Goal: Transaction & Acquisition: Download file/media

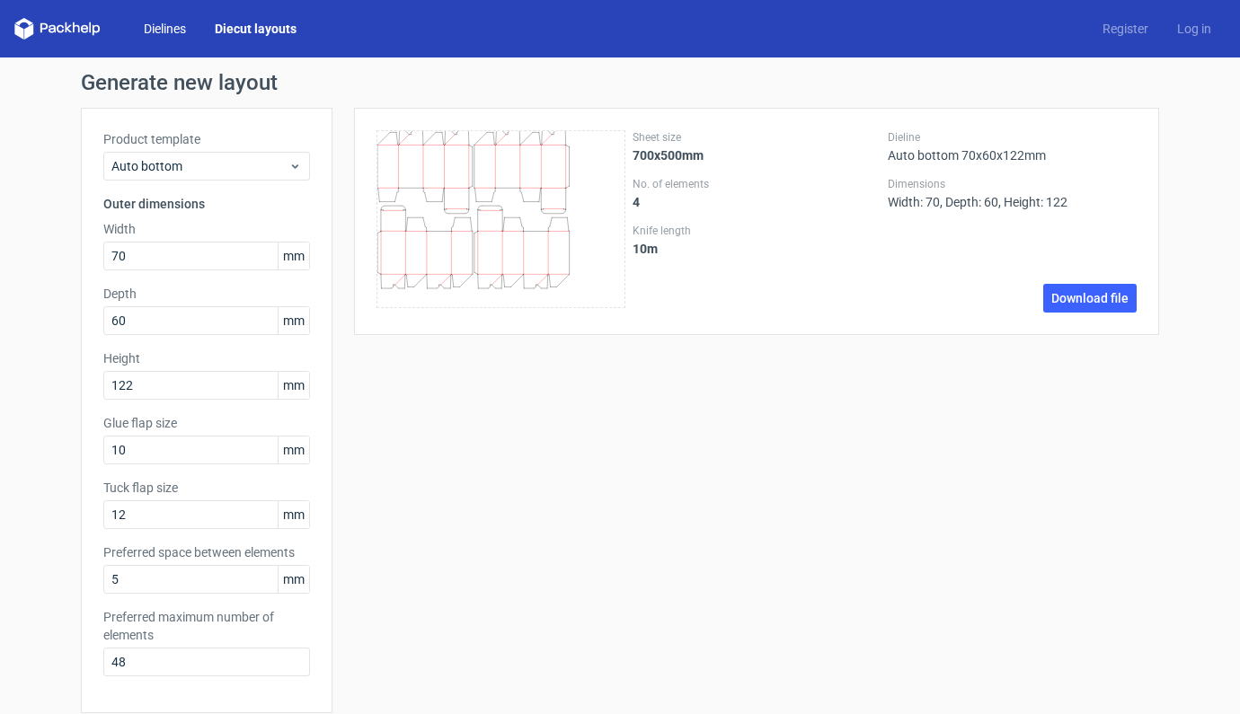
click at [164, 35] on link "Dielines" at bounding box center [164, 29] width 71 height 18
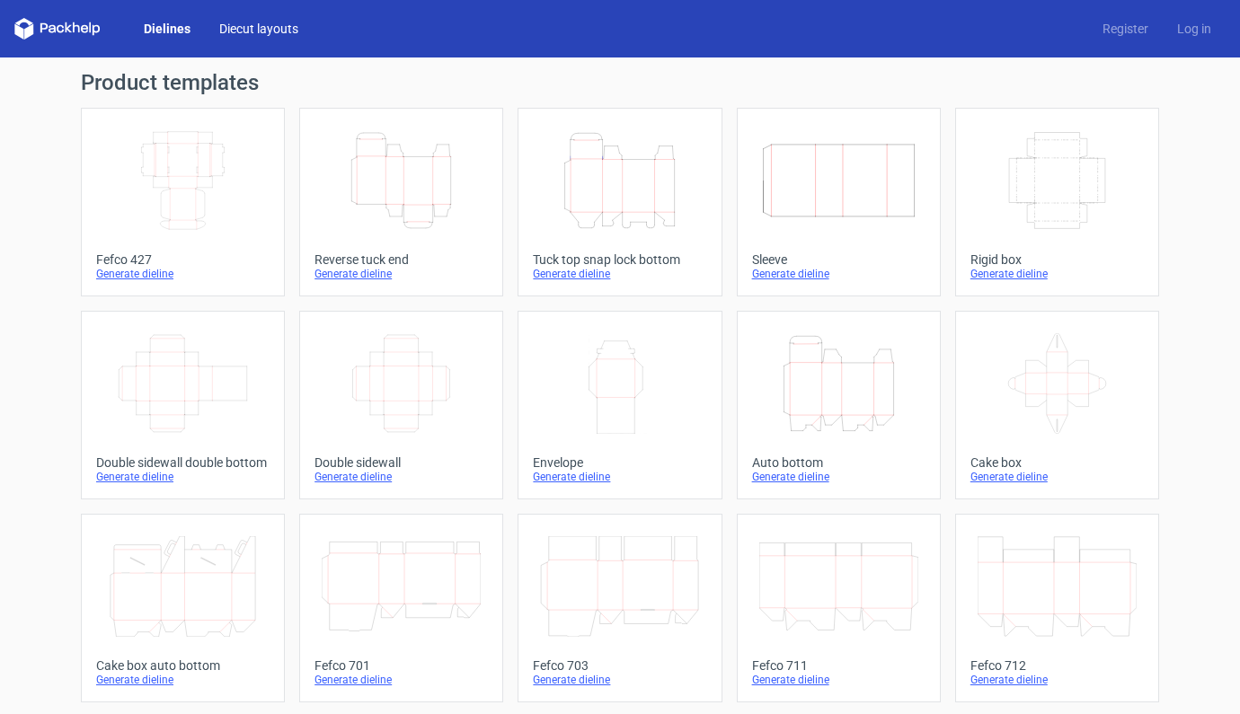
click at [260, 22] on link "Diecut layouts" at bounding box center [259, 29] width 108 height 18
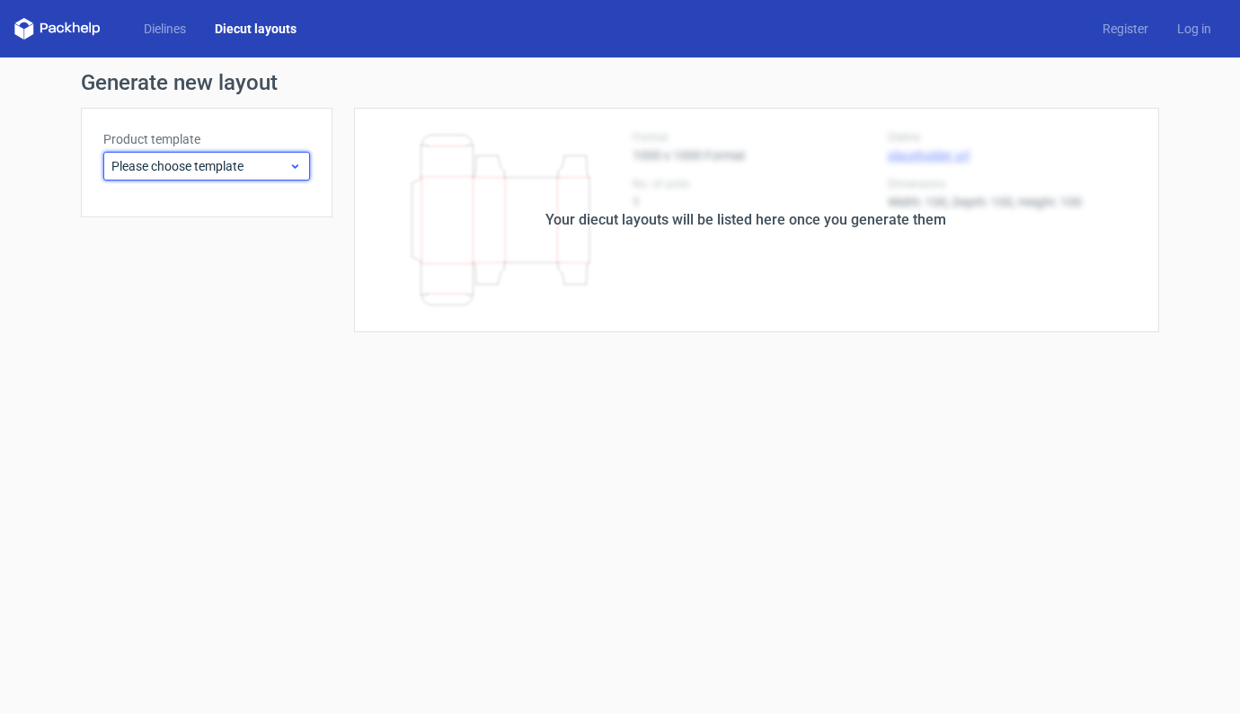
click at [288, 168] on span "Please choose template" at bounding box center [199, 166] width 177 height 18
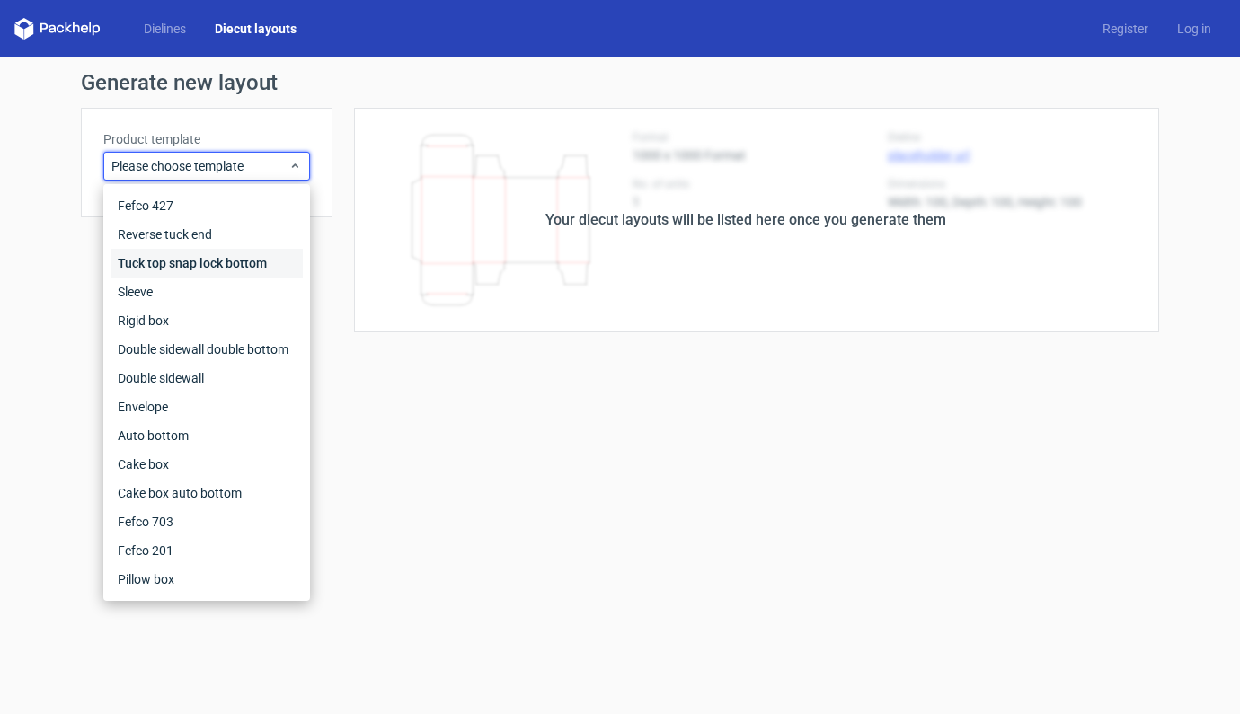
click at [224, 268] on div "Tuck top snap lock bottom" at bounding box center [207, 263] width 192 height 29
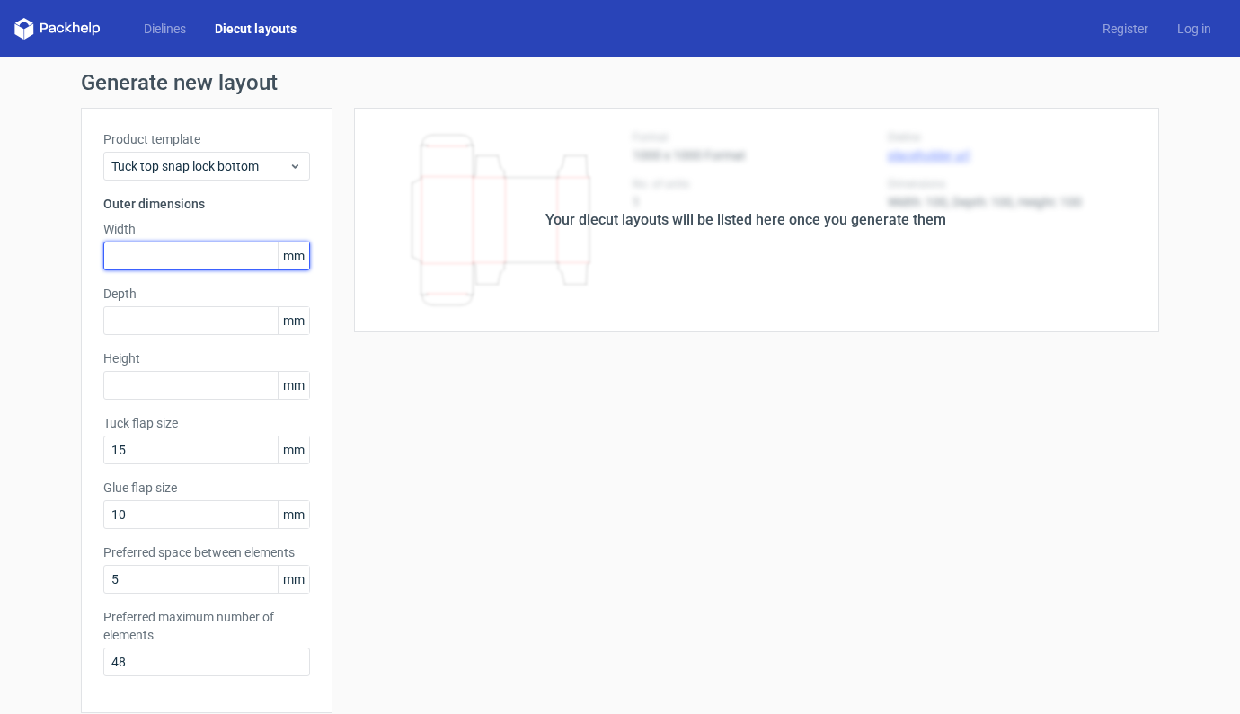
click at [198, 245] on input "text" at bounding box center [206, 256] width 207 height 29
type input "80"
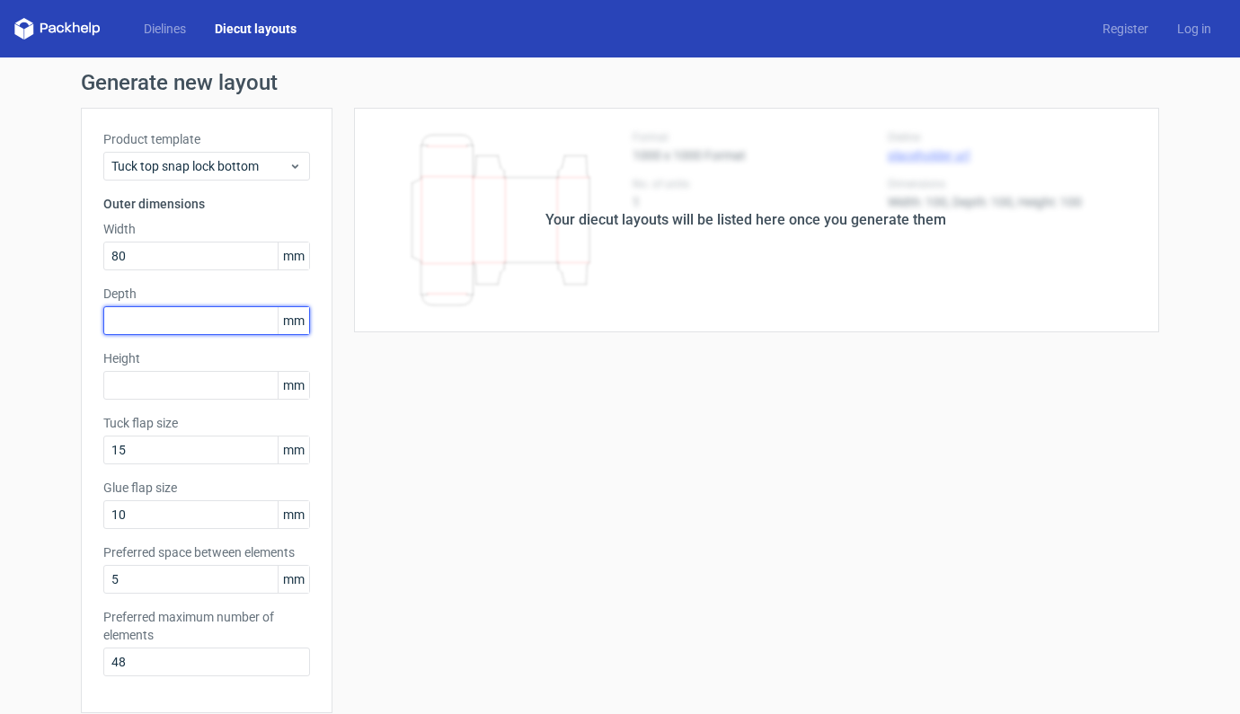
click at [186, 324] on input "text" at bounding box center [206, 320] width 207 height 29
type input "60"
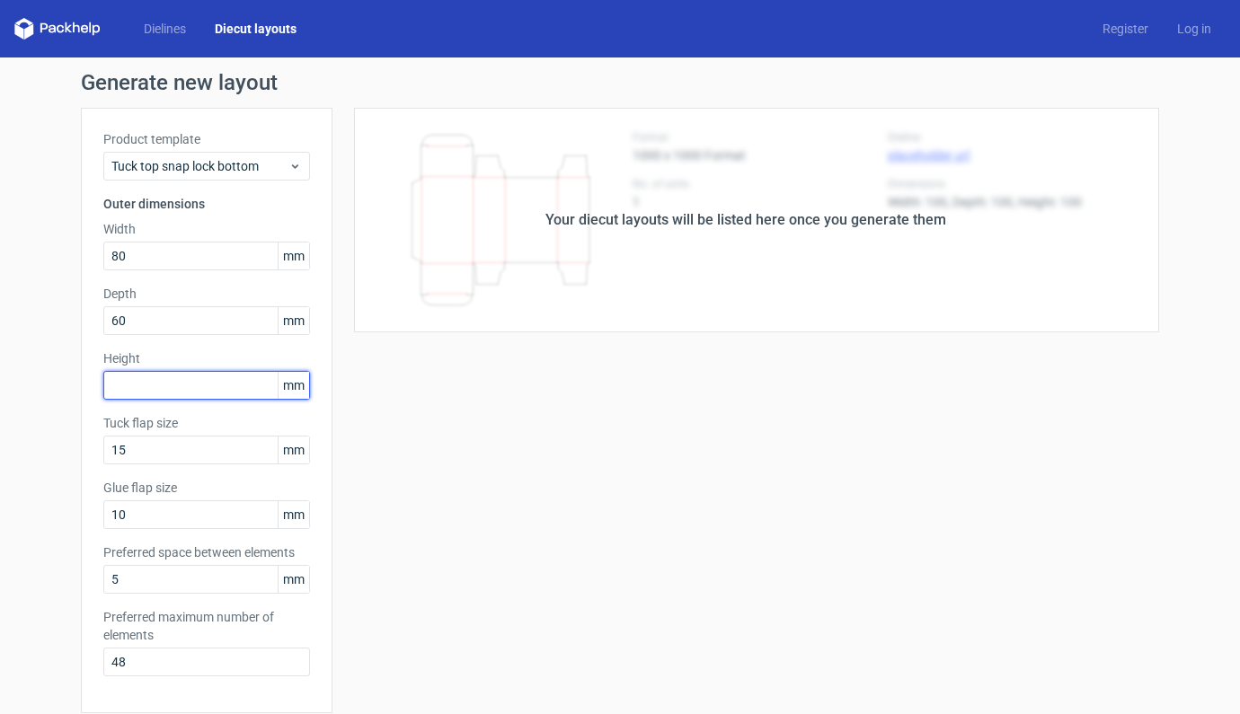
click at [186, 382] on input "text" at bounding box center [206, 385] width 207 height 29
type input "166"
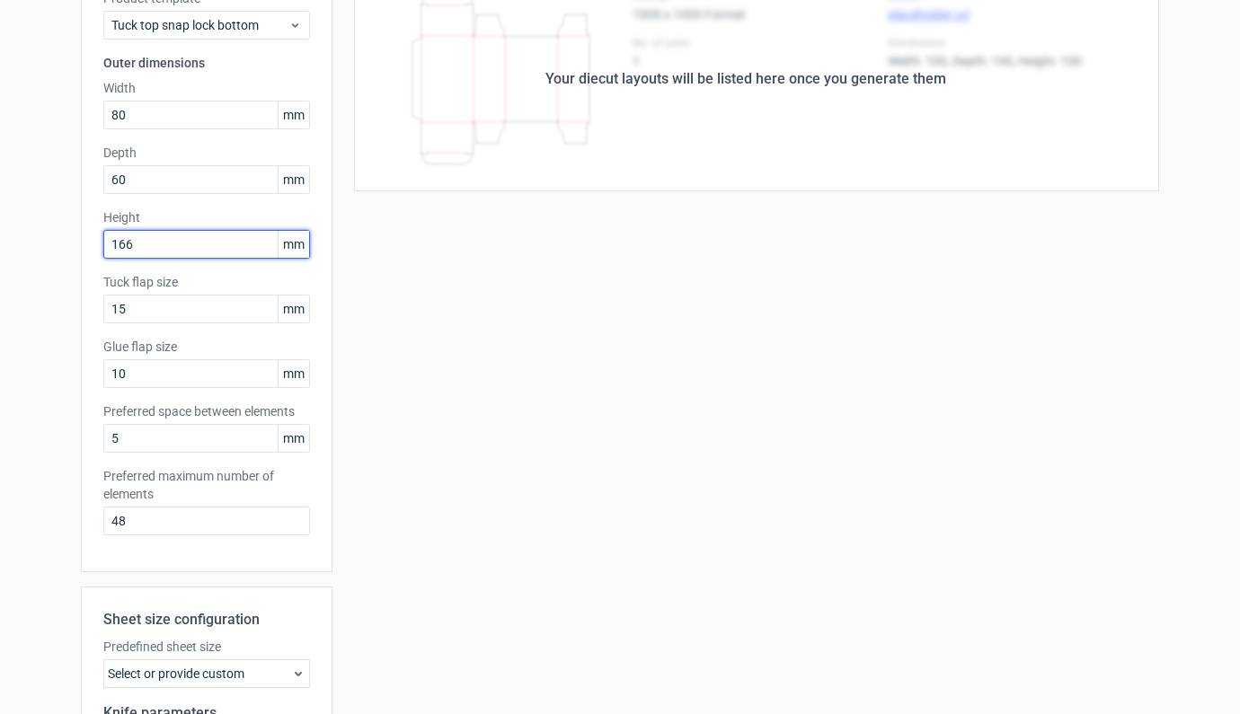
scroll to position [383, 0]
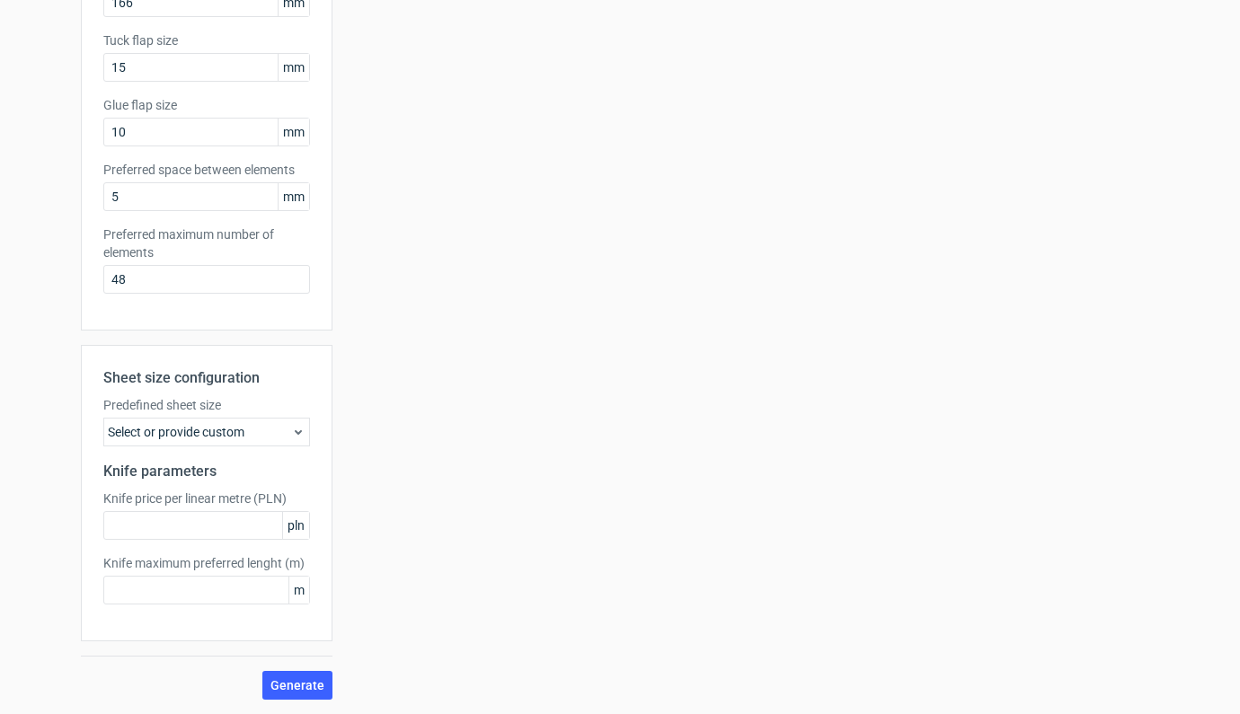
click at [279, 435] on div "Select or provide custom" at bounding box center [206, 432] width 207 height 29
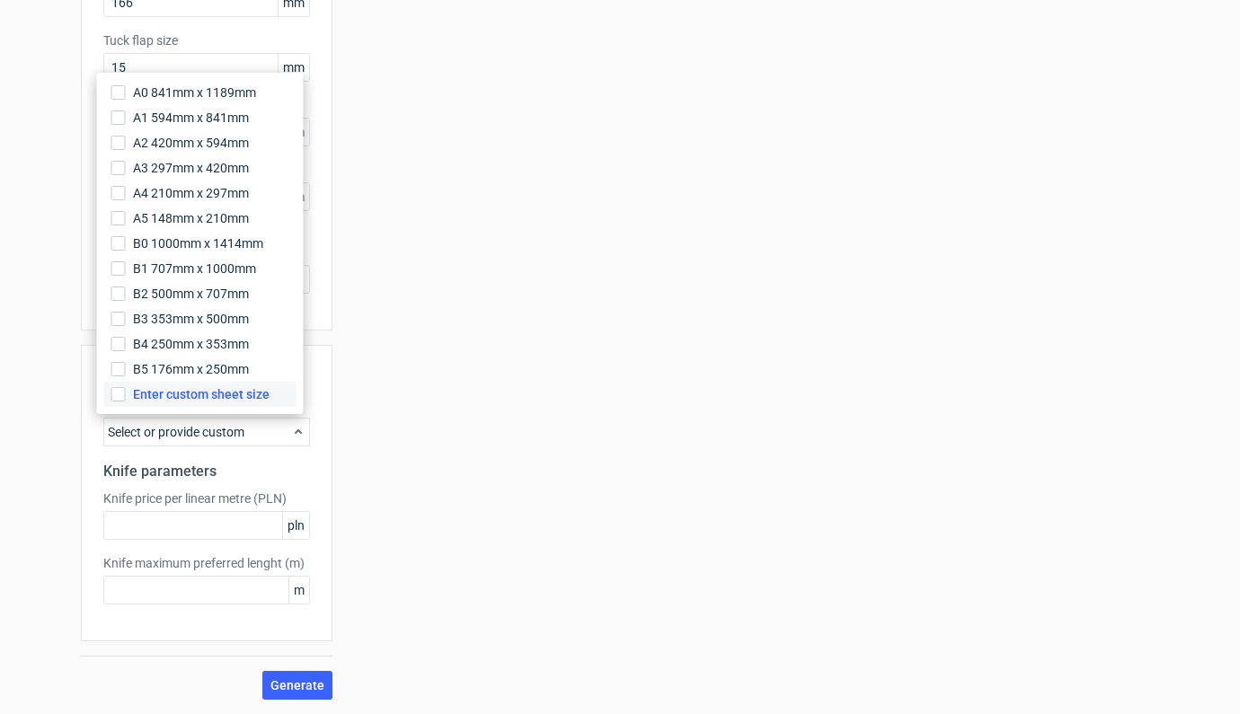
click at [194, 396] on span "Enter custom sheet size" at bounding box center [201, 395] width 137 height 18
click at [126, 396] on input "Enter custom sheet size" at bounding box center [118, 394] width 14 height 14
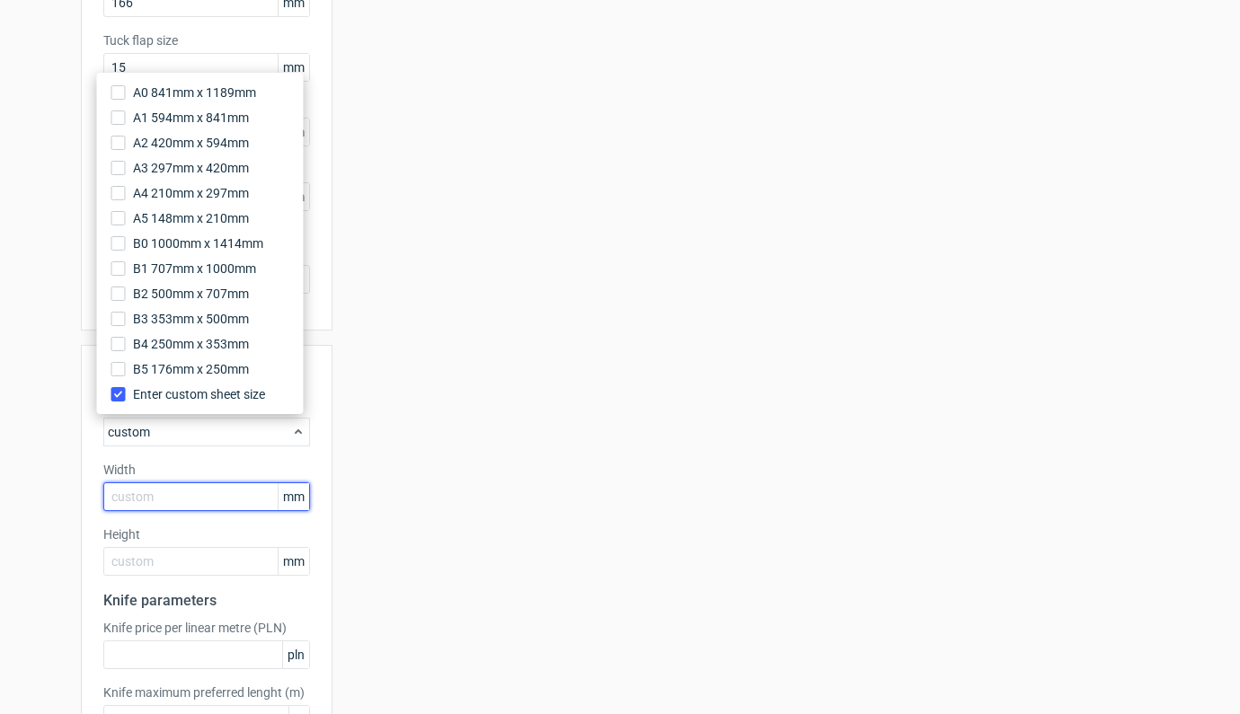
click at [181, 500] on input "text" at bounding box center [206, 497] width 207 height 29
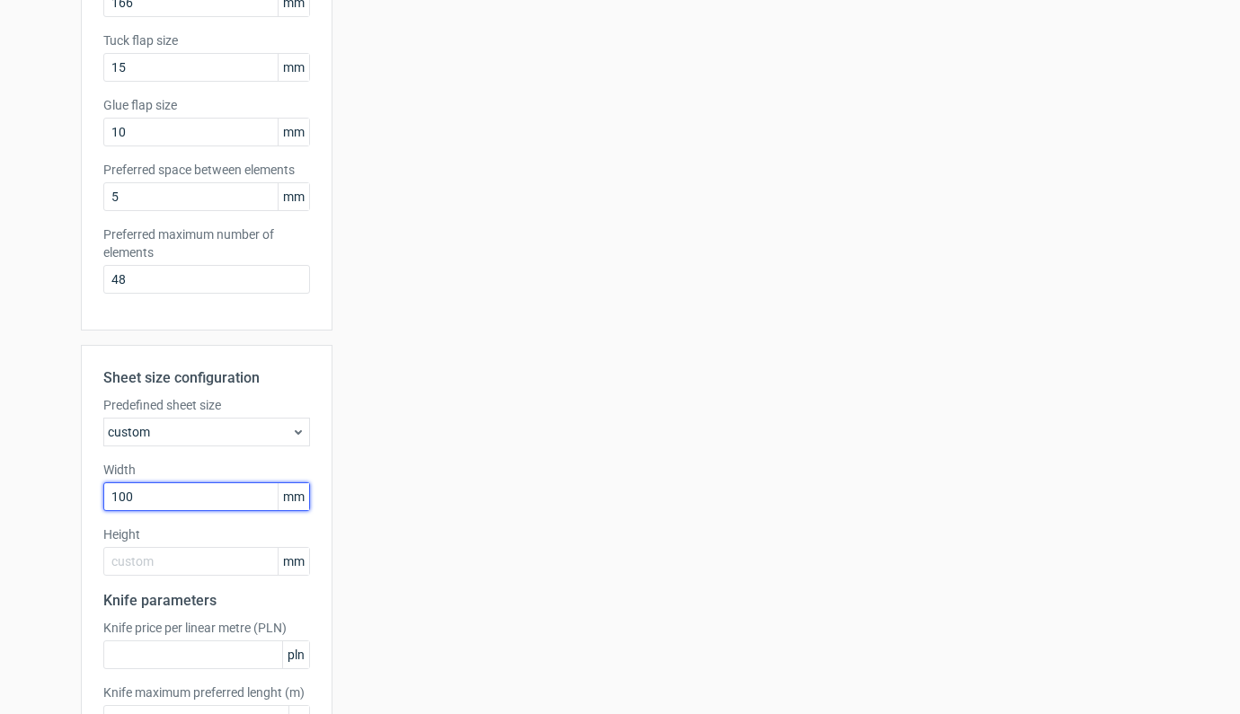
type input "1000"
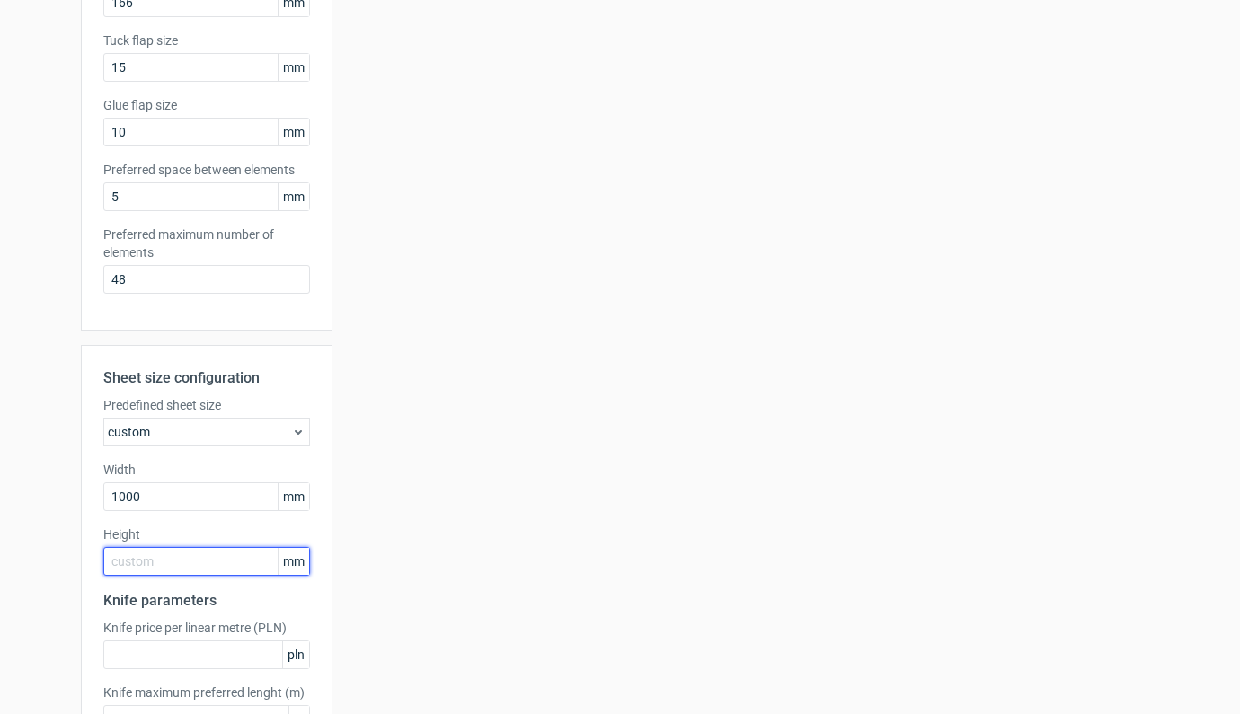
click at [191, 567] on input "text" at bounding box center [206, 561] width 207 height 29
type input "700"
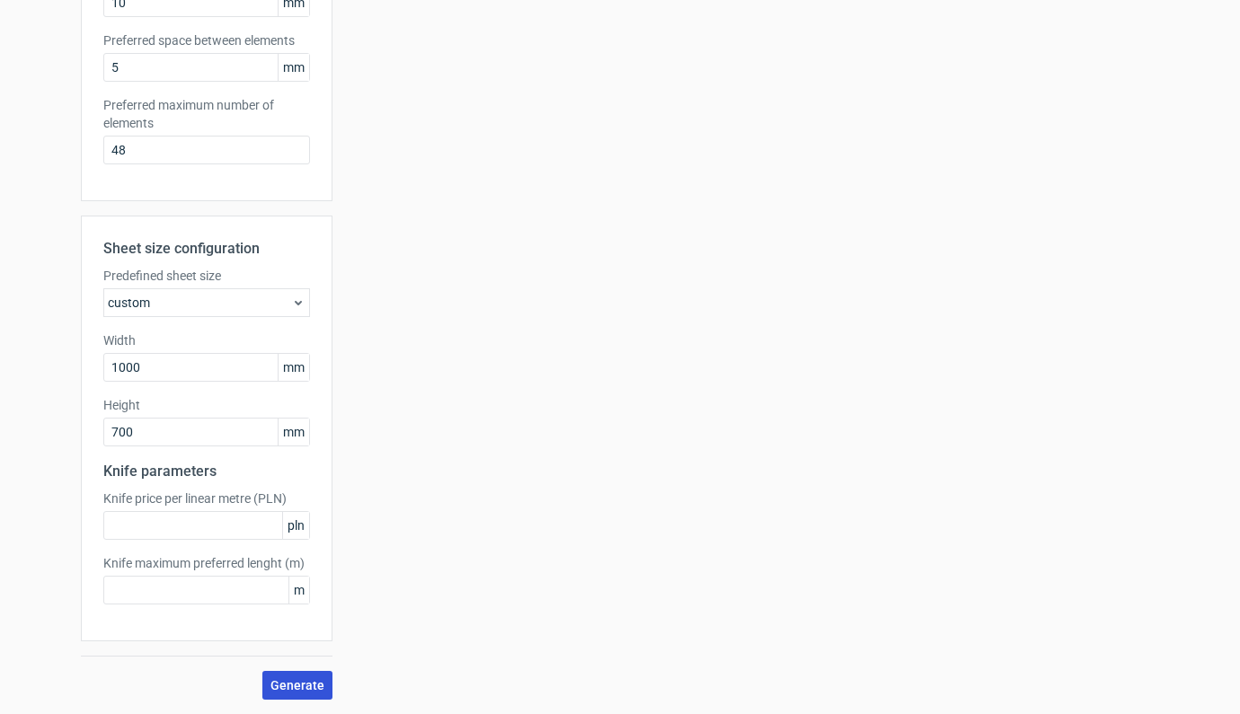
click at [301, 691] on span "Generate" at bounding box center [298, 685] width 54 height 13
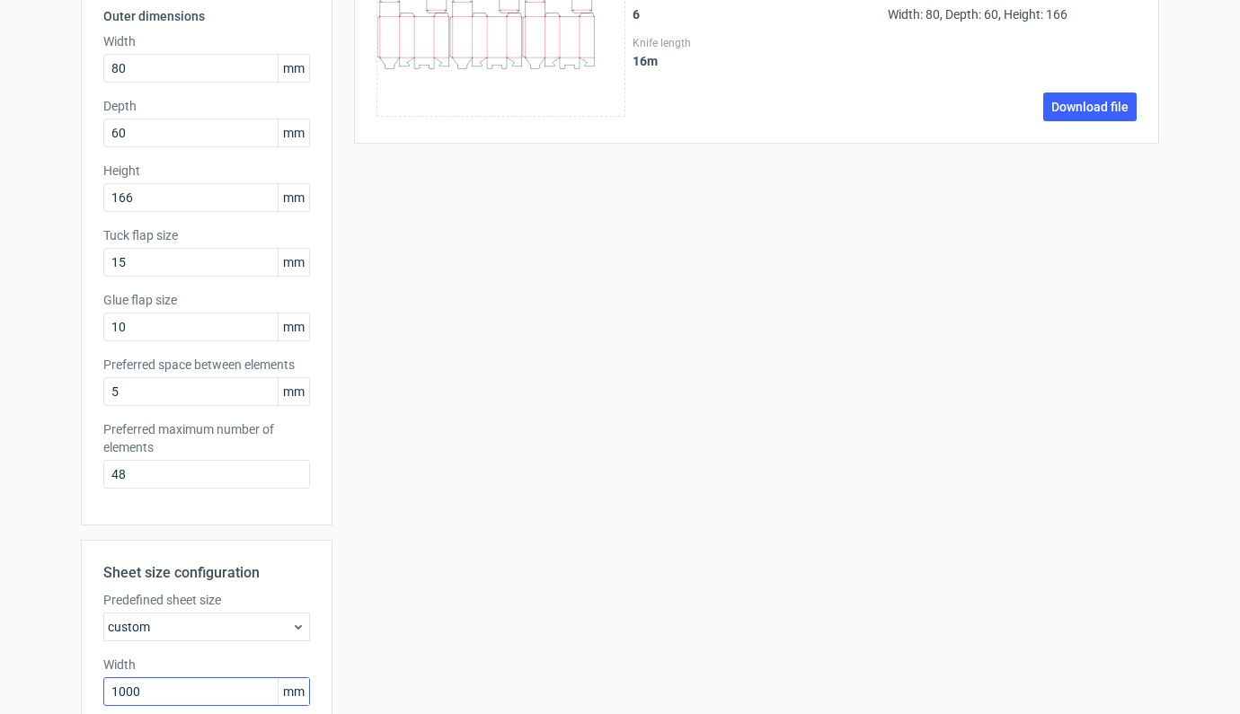
scroll to position [349, 0]
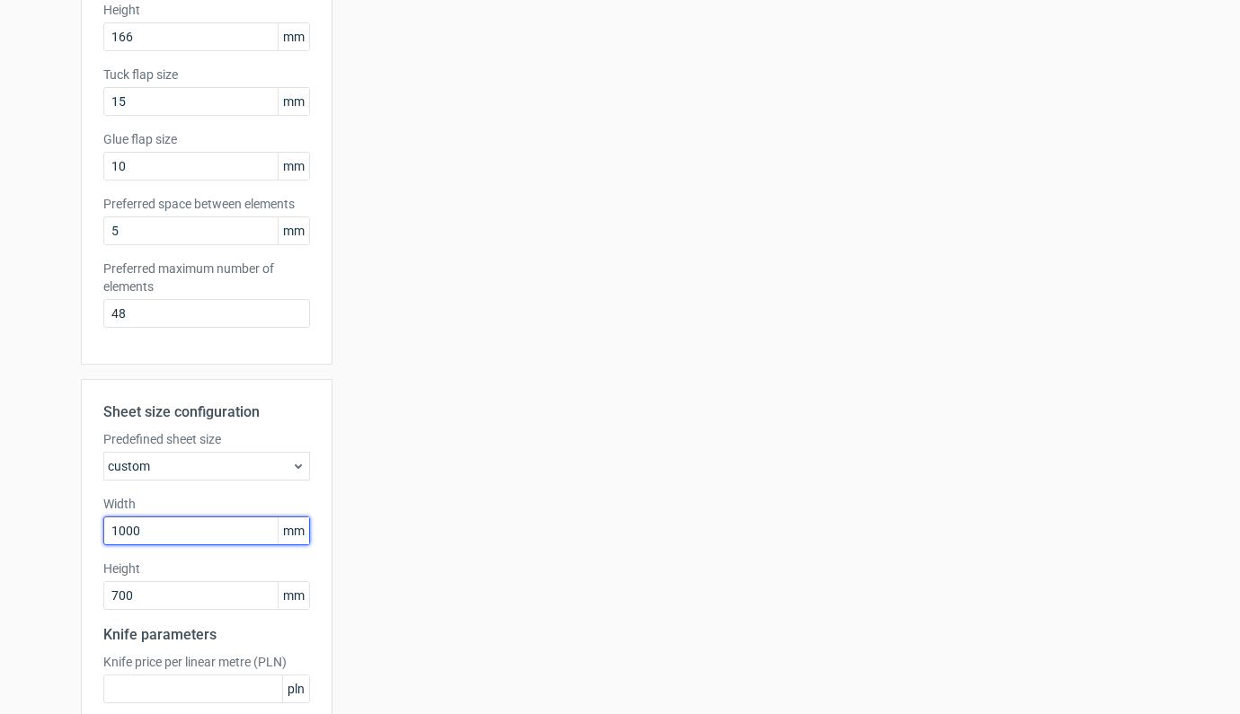
click at [206, 528] on input "1000" at bounding box center [206, 531] width 207 height 29
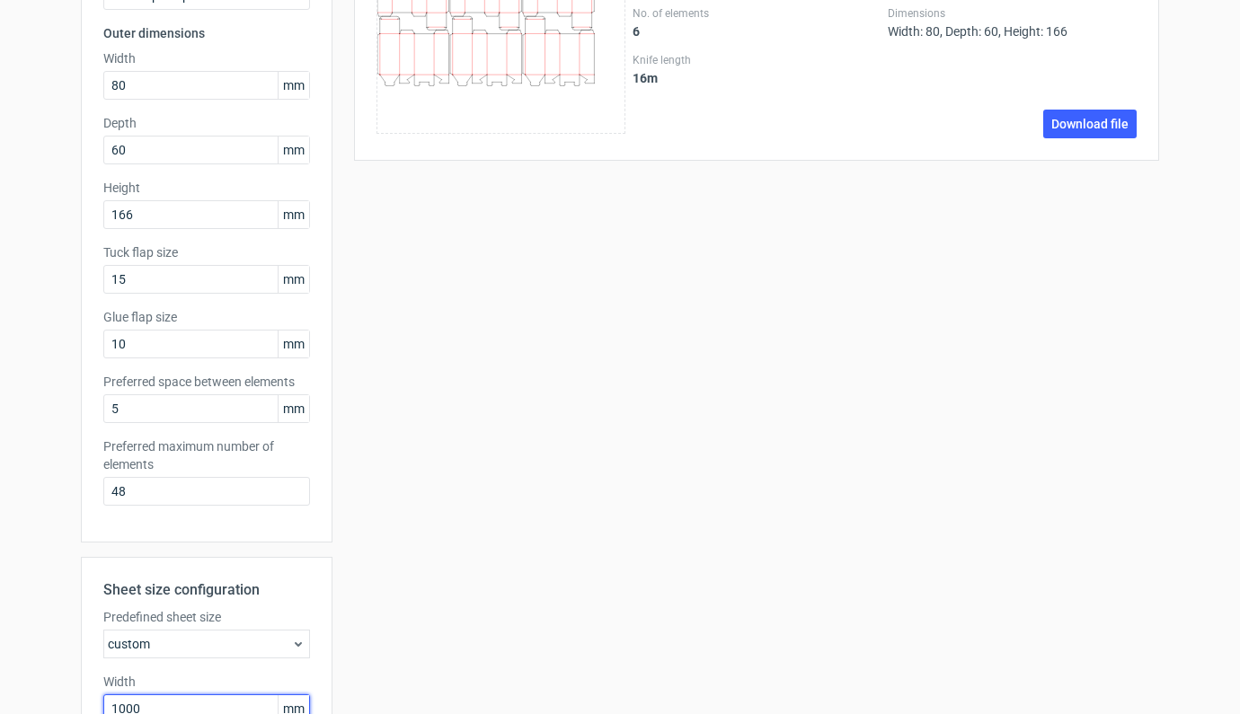
scroll to position [351, 0]
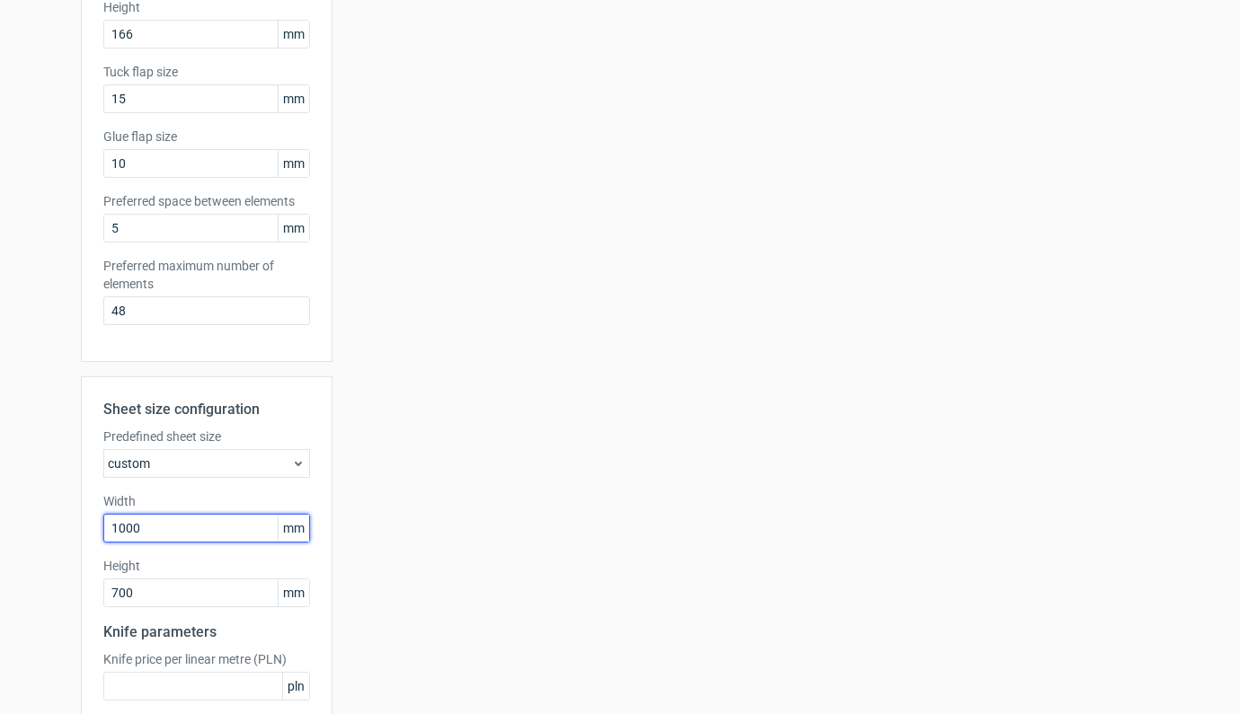
drag, startPoint x: 158, startPoint y: 529, endPoint x: 50, endPoint y: 528, distance: 107.9
click at [50, 528] on div "Generate new layout Product template Tuck top snap lock bottom Outer dimensions…" at bounding box center [620, 290] width 1240 height 1169
type input "700"
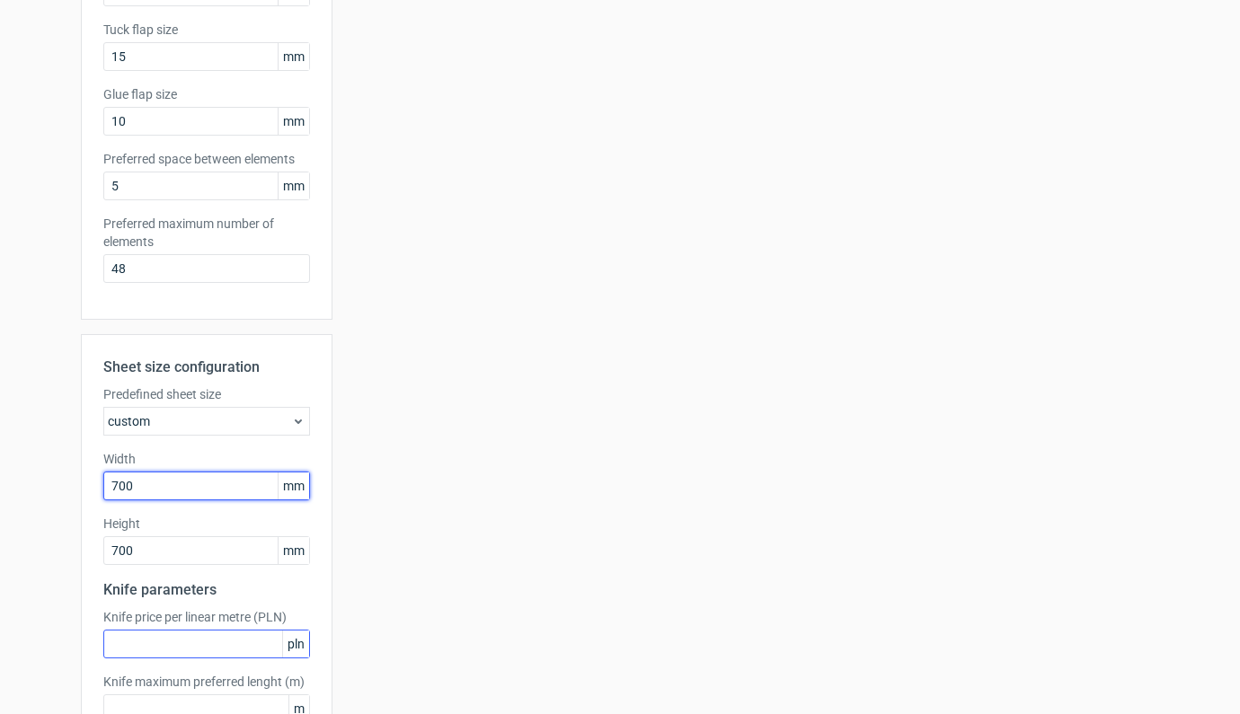
scroll to position [485, 0]
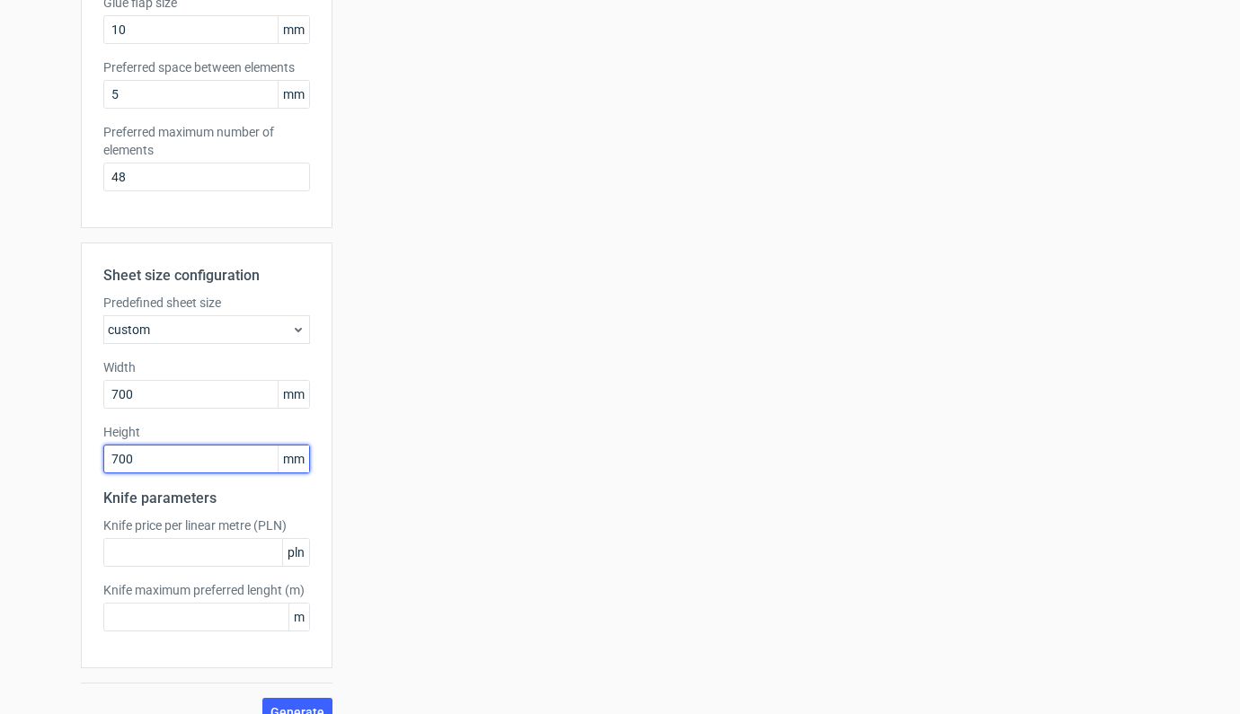
drag, startPoint x: 148, startPoint y: 461, endPoint x: 65, endPoint y: 463, distance: 83.6
click at [65, 463] on div "Generate new layout Product template Tuck top snap lock bottom Outer dimensions…" at bounding box center [620, 156] width 1240 height 1169
type input "500"
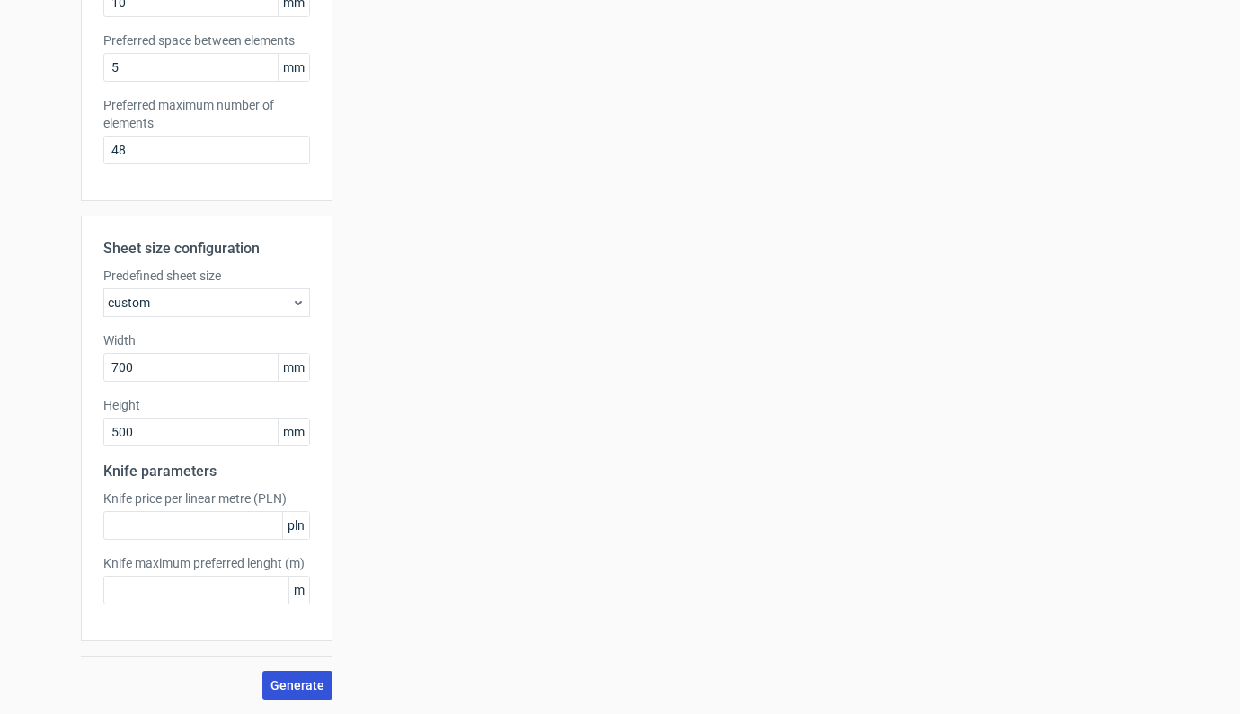
click at [279, 682] on span "Generate" at bounding box center [298, 685] width 54 height 13
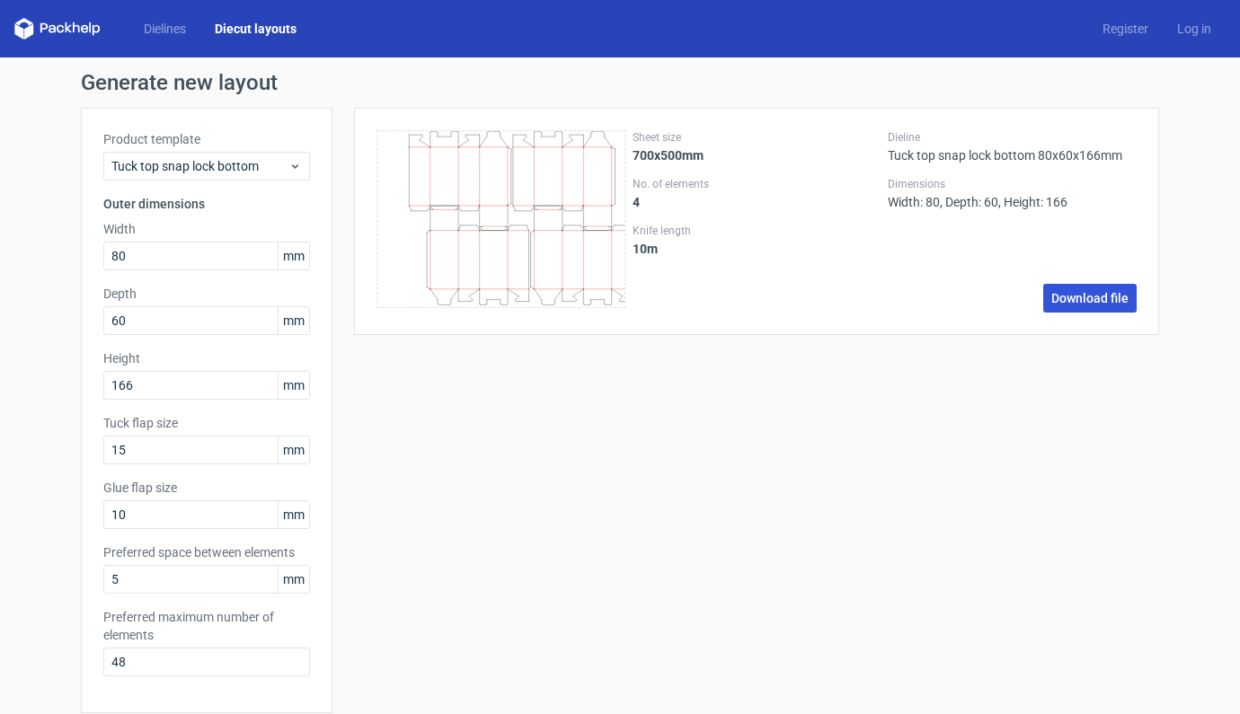
click at [1095, 297] on link "Download file" at bounding box center [1089, 298] width 93 height 29
